Goal: Communication & Community: Participate in discussion

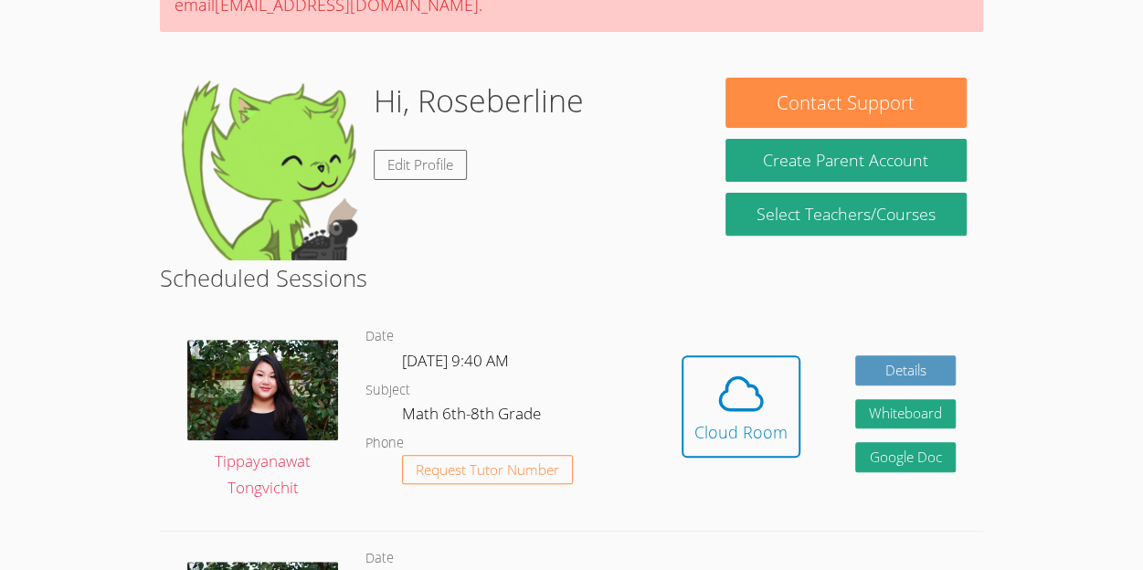
scroll to position [309, 0]
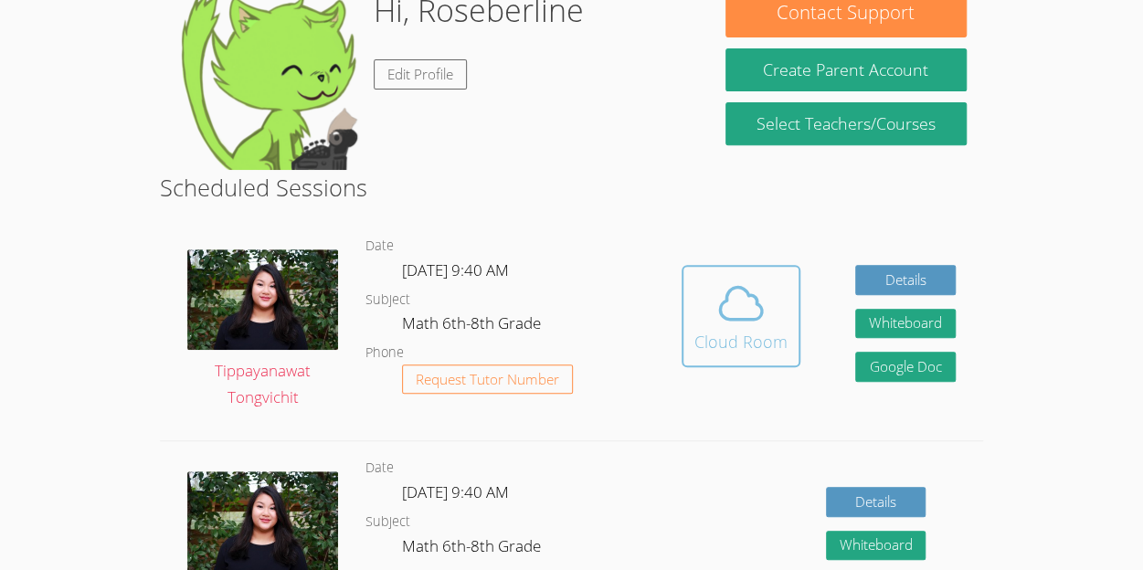
click at [771, 354] on button "Cloud Room" at bounding box center [740, 316] width 119 height 102
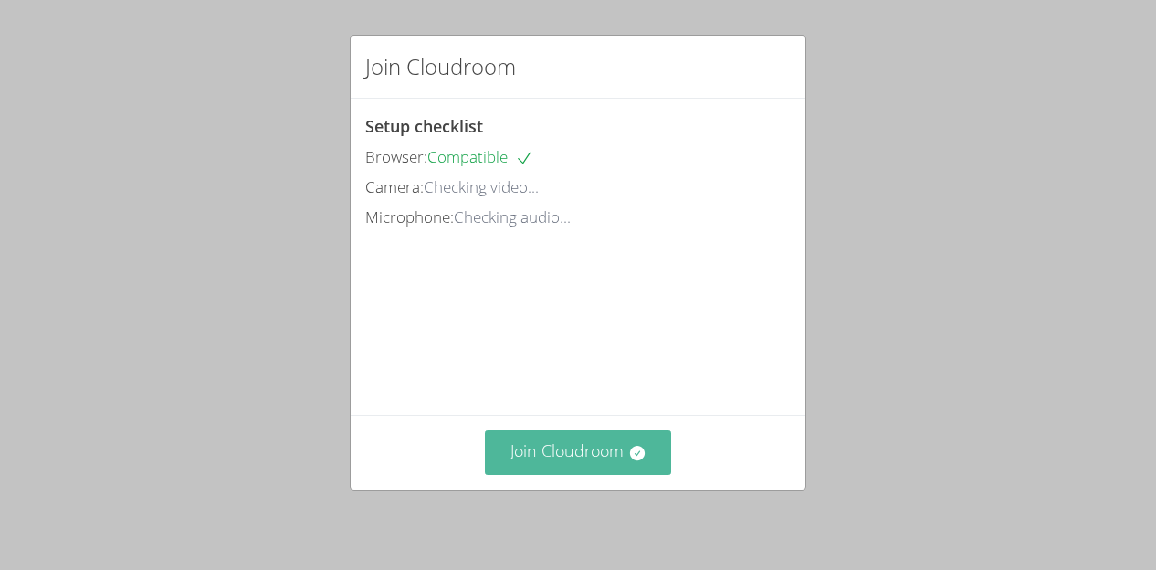
click at [636, 463] on button "Join Cloudroom" at bounding box center [578, 452] width 187 height 45
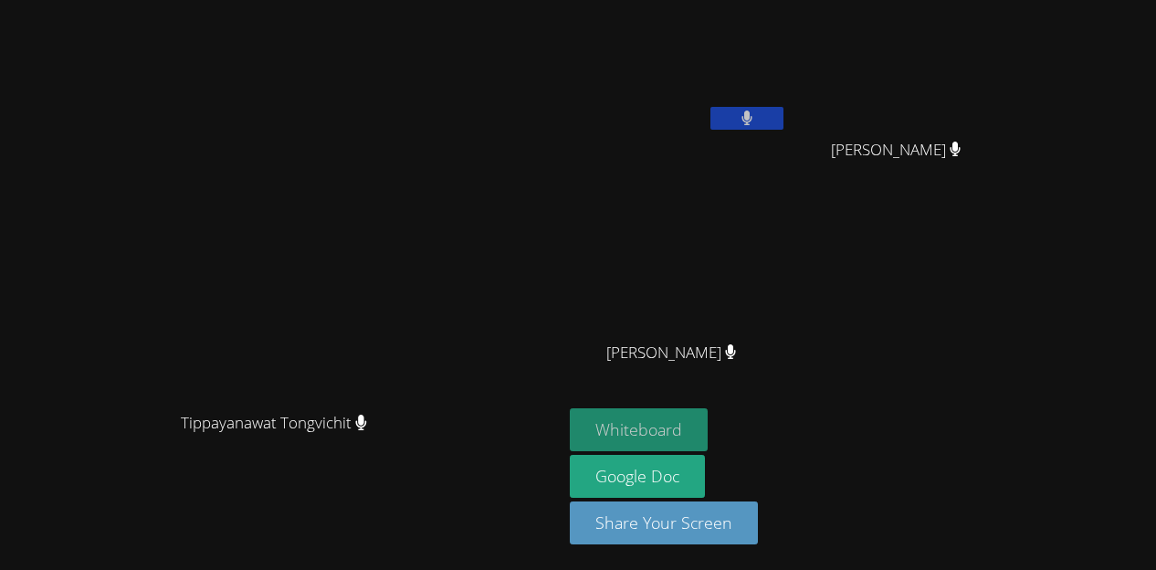
click at [708, 433] on button "Whiteboard" at bounding box center [639, 429] width 138 height 43
click at [418, 246] on video at bounding box center [281, 248] width 274 height 309
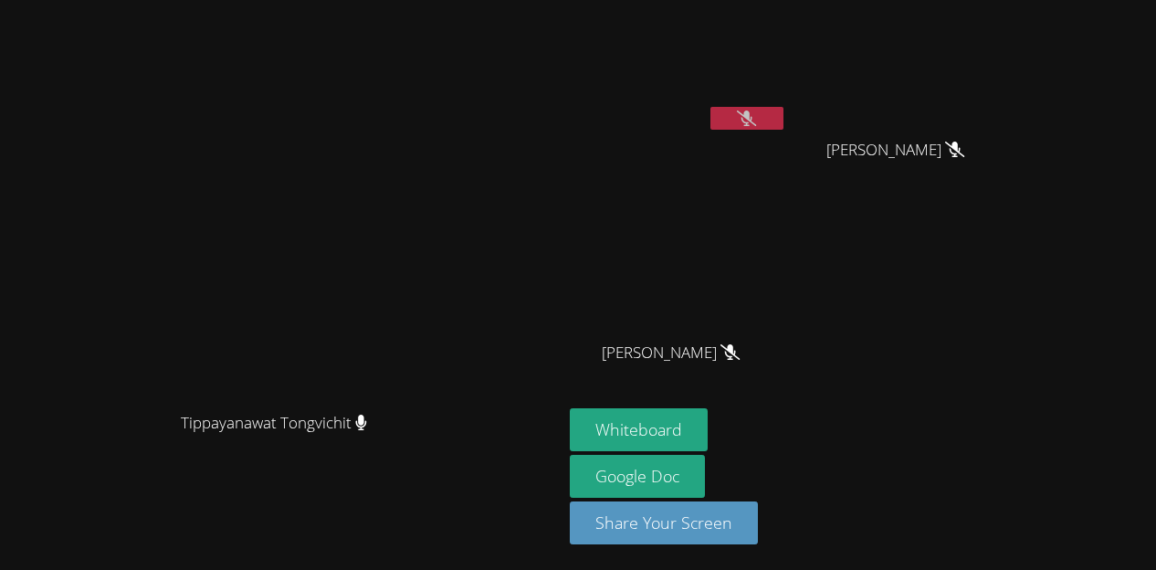
click at [787, 103] on video at bounding box center [678, 68] width 217 height 122
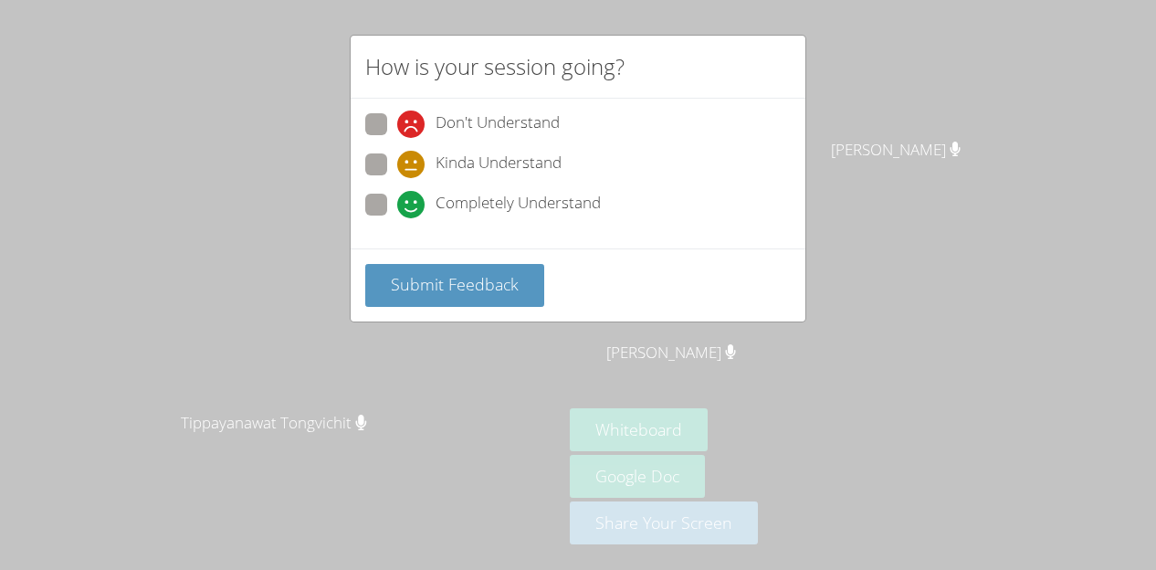
click at [397, 178] on span at bounding box center [397, 178] width 0 height 0
click at [397, 169] on input "Kinda Understand" at bounding box center [405, 161] width 16 height 16
radio input "true"
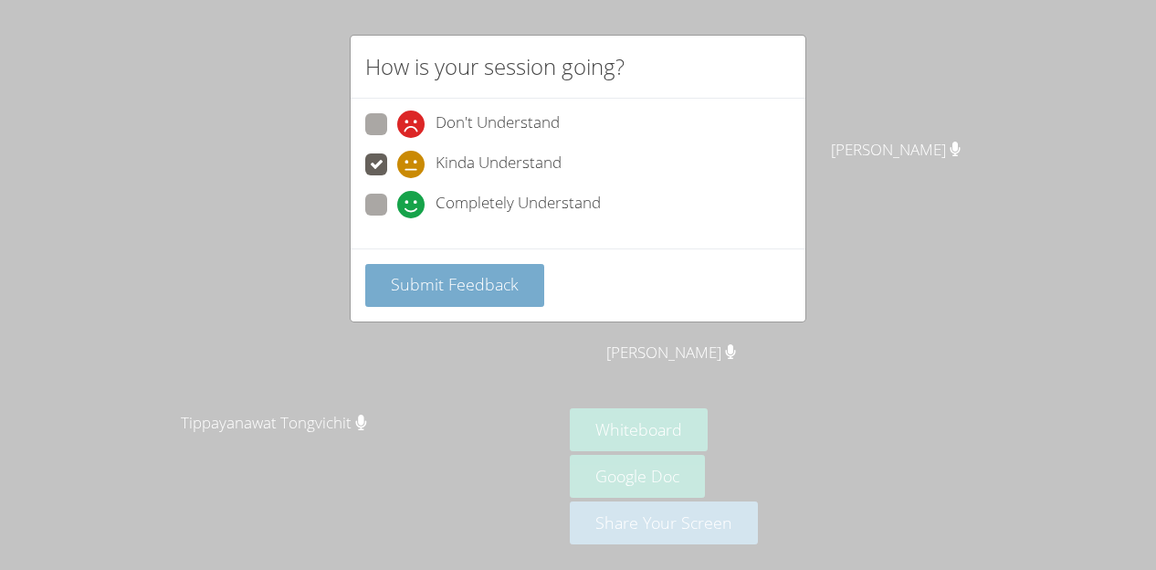
click at [439, 273] on span "Submit Feedback" at bounding box center [455, 284] width 128 height 22
